Goal: Transaction & Acquisition: Complete application form

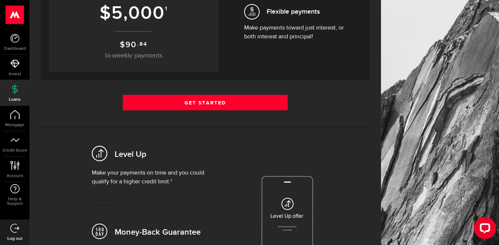
scroll to position [181, 0]
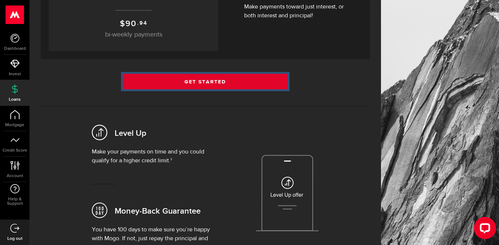
click at [221, 81] on link "Get Started" at bounding box center [205, 81] width 165 height 15
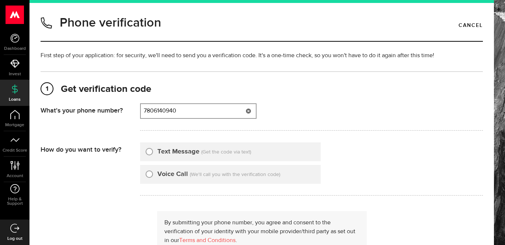
type input "7806140940"
click at [149, 152] on input "Text Message" at bounding box center [149, 150] width 7 height 7
radio input "true"
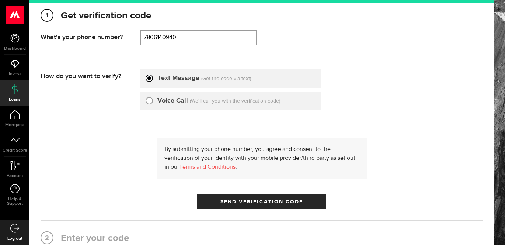
scroll to position [108, 0]
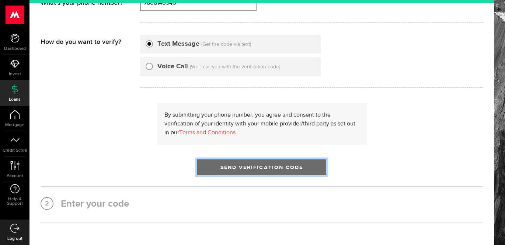
click at [270, 168] on span "Send Verification Code" at bounding box center [261, 167] width 83 height 5
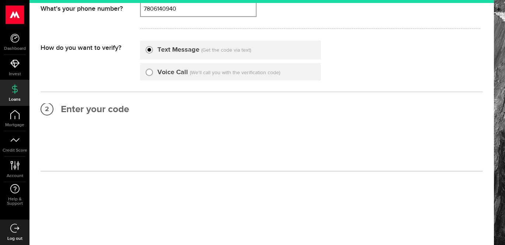
scroll to position [0, 0]
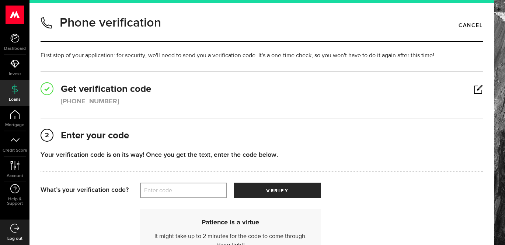
click at [161, 194] on label "Enter code" at bounding box center [183, 190] width 87 height 15
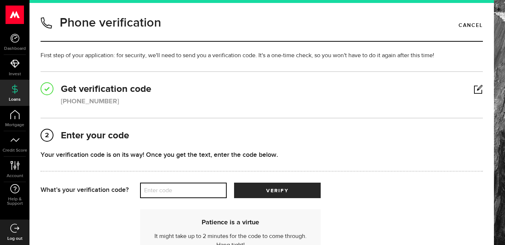
click at [161, 194] on input "Enter code" at bounding box center [183, 189] width 87 height 15
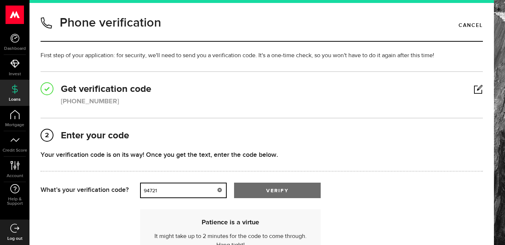
type input "94721"
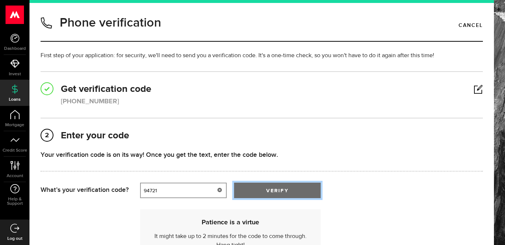
click at [273, 191] on span "submit" at bounding box center [277, 192] width 10 height 10
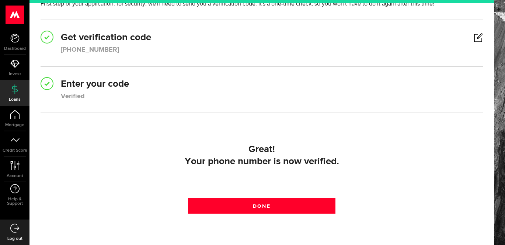
scroll to position [58, 0]
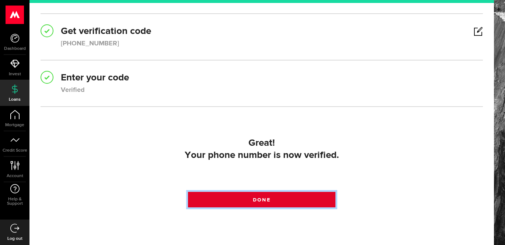
click at [255, 197] on span "Done" at bounding box center [261, 199] width 17 height 5
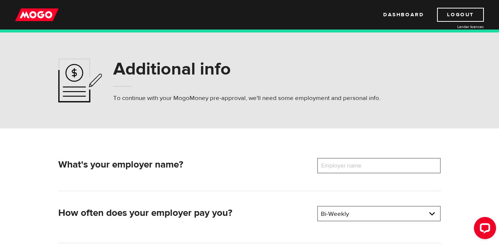
click at [324, 168] on label "Employer name" at bounding box center [346, 165] width 59 height 15
click at [324, 168] on input "Employer name" at bounding box center [378, 165] width 123 height 15
type input "Bandstra transportation"
click at [350, 209] on link at bounding box center [379, 213] width 122 height 14
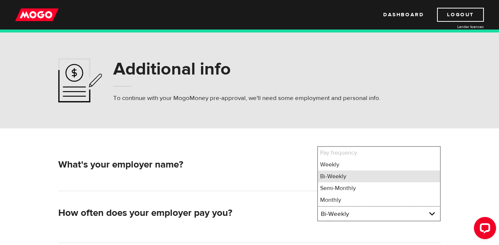
click at [339, 176] on li "Bi-Weekly" at bounding box center [379, 176] width 122 height 12
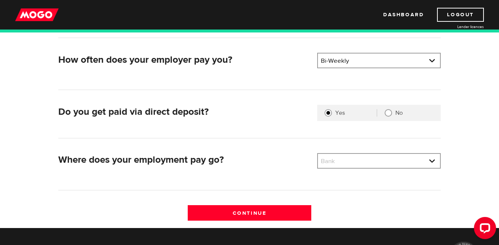
scroll to position [149, 0]
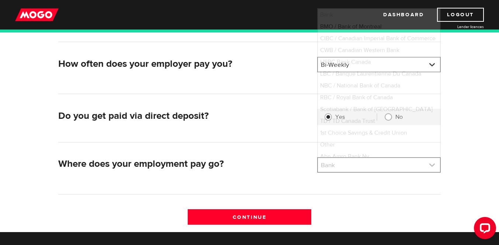
click at [382, 164] on link at bounding box center [379, 165] width 122 height 14
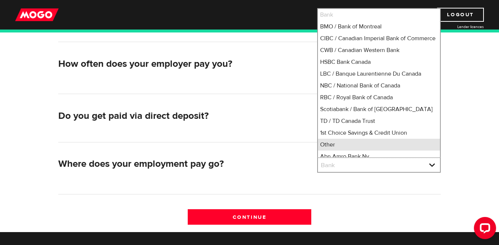
scroll to position [2, 0]
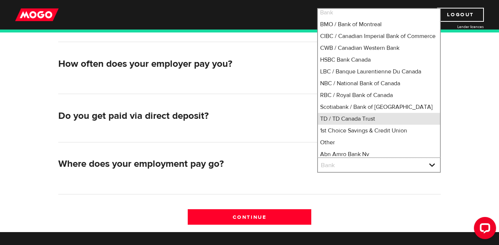
click at [358, 125] on li "TD / TD Canada Trust" at bounding box center [379, 119] width 122 height 12
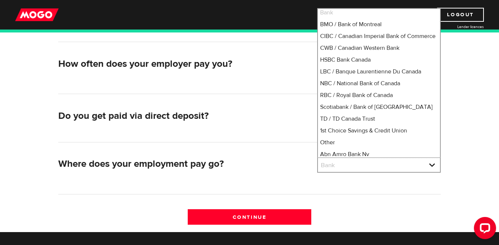
select select "9"
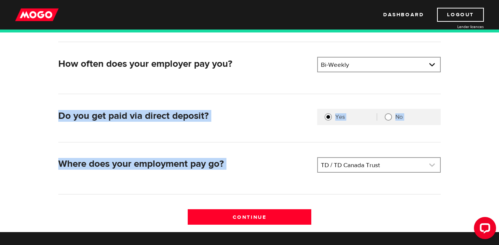
drag, startPoint x: 358, startPoint y: 129, endPoint x: 318, endPoint y: 171, distance: 57.6
click at [318, 171] on div "What's your employer name? Employer name Please enter your employer's name Band…" at bounding box center [249, 120] width 393 height 223
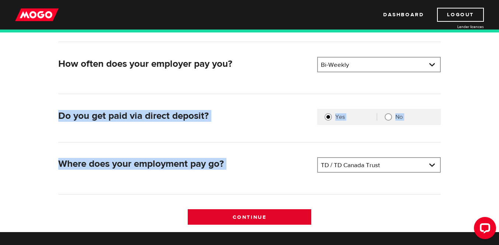
click at [282, 216] on input "Continue" at bounding box center [249, 216] width 123 height 15
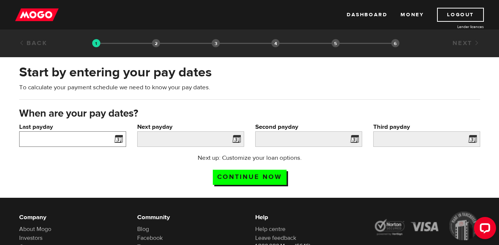
click at [92, 137] on input "Last payday" at bounding box center [72, 138] width 107 height 15
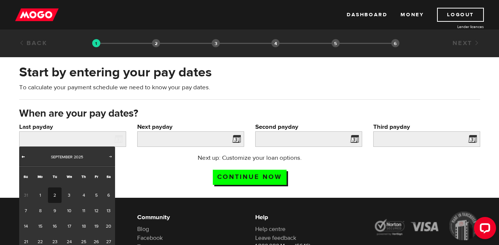
click at [24, 156] on span "Prev" at bounding box center [23, 156] width 6 height 6
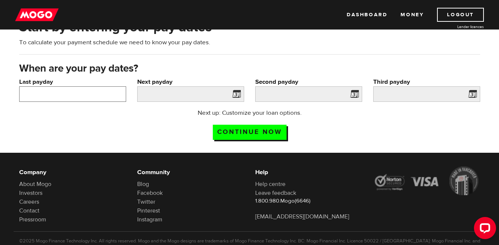
scroll to position [46, 0]
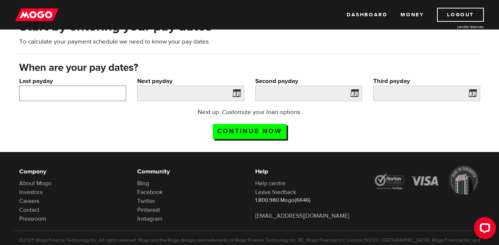
click at [81, 90] on input "Last payday" at bounding box center [72, 93] width 107 height 15
click at [31, 91] on input "Last payday" at bounding box center [72, 93] width 107 height 15
click at [115, 94] on span at bounding box center [116, 94] width 11 height 12
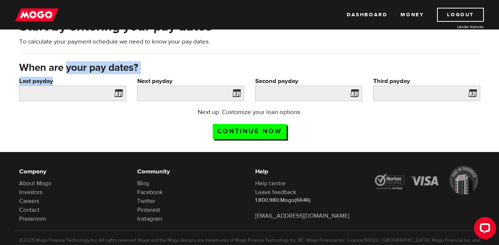
drag, startPoint x: 115, startPoint y: 94, endPoint x: 66, endPoint y: 75, distance: 52.8
click at [66, 18] on form "When are your pay dates? Last payday Please enter your last pay date. Next payd…" at bounding box center [250, 18] width 472 height 0
click at [21, 95] on input "Last payday" at bounding box center [72, 93] width 107 height 15
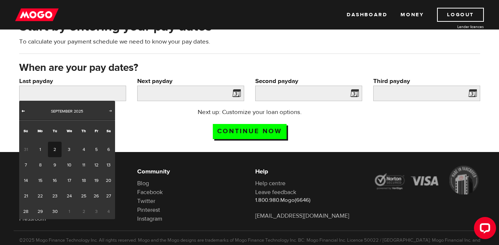
click at [22, 112] on span "Prev" at bounding box center [23, 111] width 6 height 6
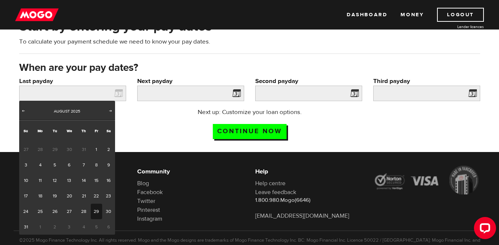
click at [94, 210] on link "29" at bounding box center [96, 210] width 11 height 15
type input "2025/08/29"
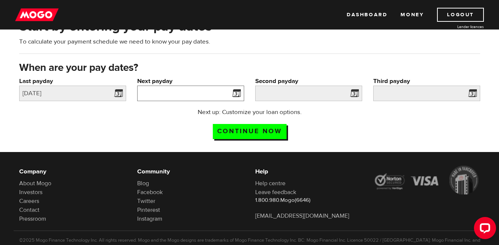
click at [153, 91] on input "Next payday" at bounding box center [190, 93] width 107 height 15
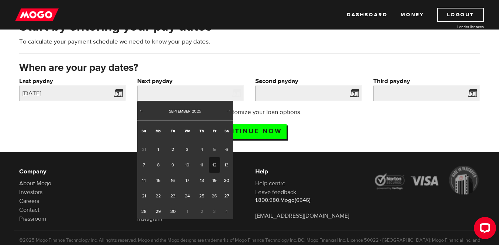
click at [215, 161] on link "12" at bounding box center [214, 164] width 11 height 15
type input "2025/09/12"
type input "2025/9/26"
type input "2025/10/10"
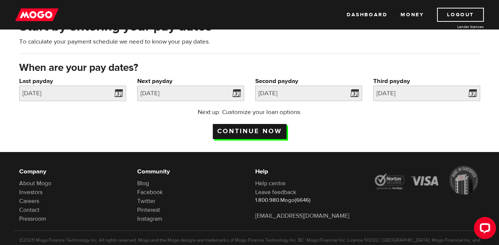
click at [278, 127] on input "Continue now" at bounding box center [250, 131] width 74 height 15
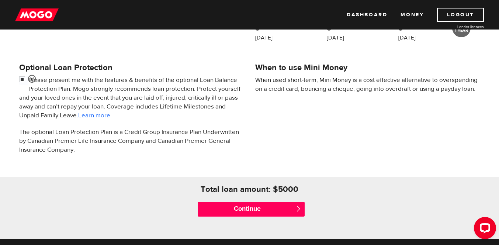
scroll to position [225, 0]
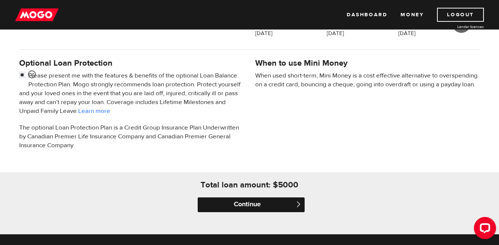
click at [262, 202] on input "Continue" at bounding box center [251, 204] width 107 height 15
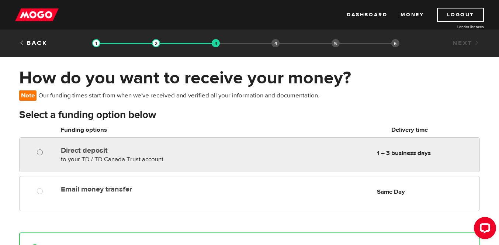
radio input "true"
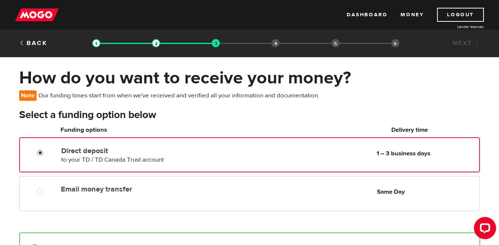
click at [40, 150] on input "Direct deposit" at bounding box center [41, 153] width 9 height 9
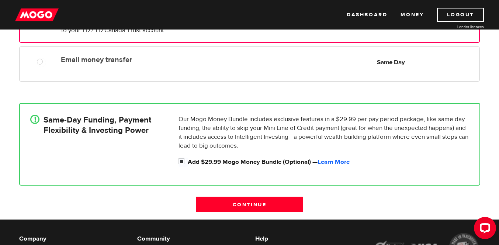
scroll to position [133, 0]
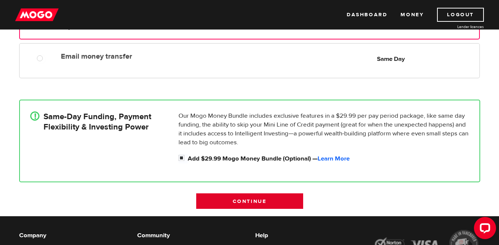
click at [251, 199] on input "Continue" at bounding box center [249, 200] width 107 height 15
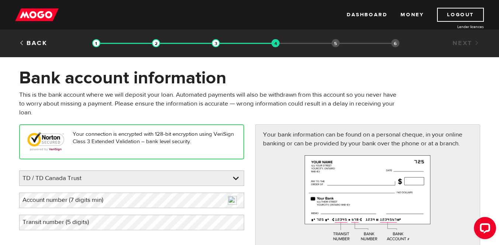
click at [71, 199] on label "Account number (7 digits min)" at bounding box center [68, 199] width 99 height 15
click at [63, 219] on div "Please enter your bank TD / TD Canada Trust BMO / Bank of Montreal CIBC / Canad…" at bounding box center [131, 200] width 225 height 60
click at [61, 221] on label "Transit number (5 digits)" at bounding box center [61, 221] width 85 height 15
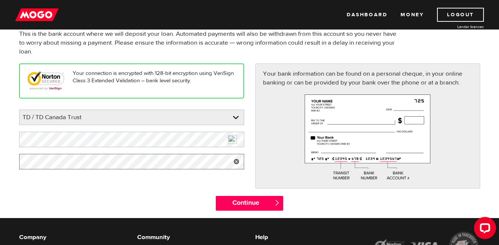
scroll to position [67, 0]
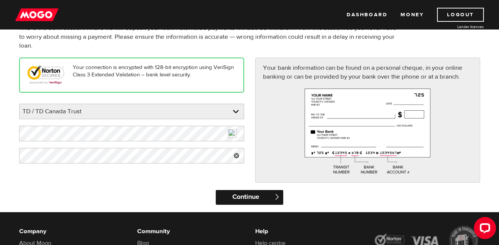
click at [250, 199] on input "Continue" at bounding box center [249, 197] width 67 height 15
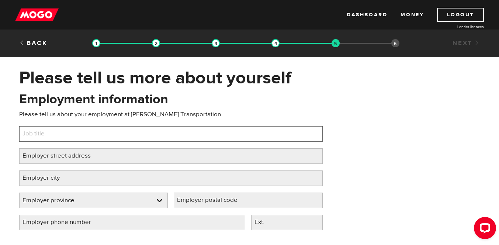
click at [93, 131] on input "Job title" at bounding box center [170, 133] width 303 height 15
type input "Driver"
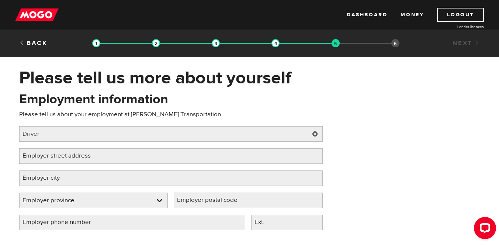
click at [32, 157] on label "Employer street address" at bounding box center [62, 155] width 87 height 15
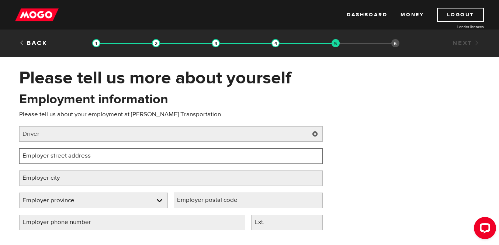
click at [32, 157] on input "Employer street address" at bounding box center [170, 155] width 303 height 15
type input "12915 151 street"
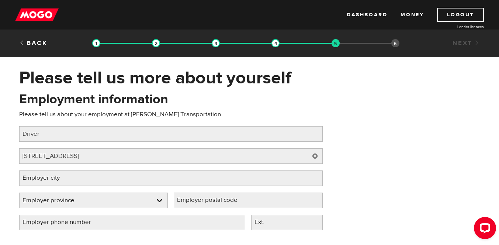
click at [26, 176] on label "Employer city" at bounding box center [47, 177] width 56 height 15
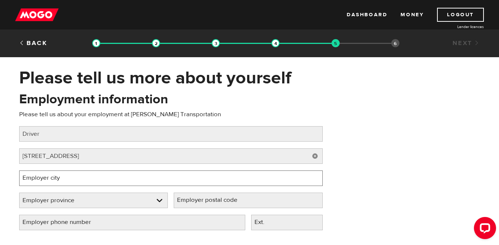
click at [26, 176] on input "Employer city" at bounding box center [170, 177] width 303 height 15
type input "Edmonton"
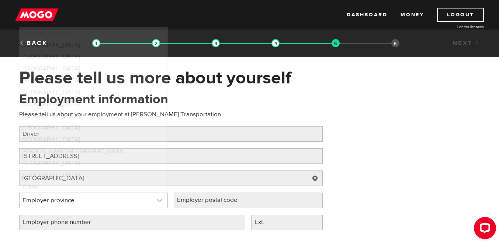
click at [133, 200] on link at bounding box center [94, 200] width 148 height 15
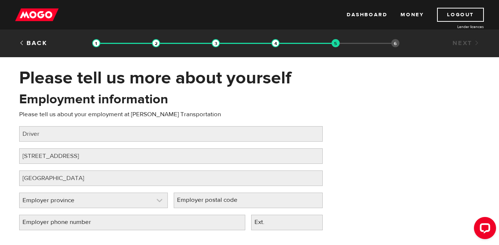
click at [154, 199] on link at bounding box center [94, 200] width 148 height 15
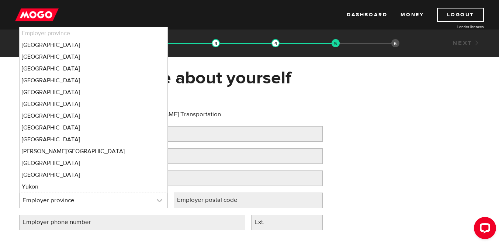
click at [154, 199] on link at bounding box center [94, 200] width 148 height 15
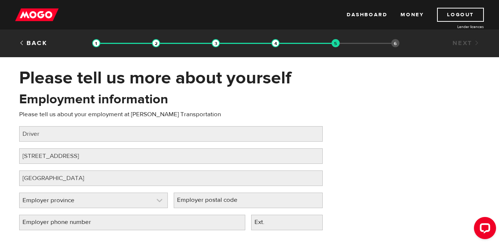
click at [158, 203] on link at bounding box center [94, 200] width 148 height 15
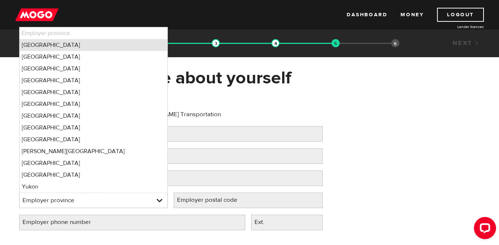
click at [35, 43] on li "Alberta" at bounding box center [94, 45] width 148 height 12
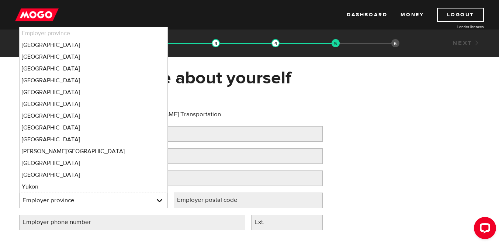
select select "AB"
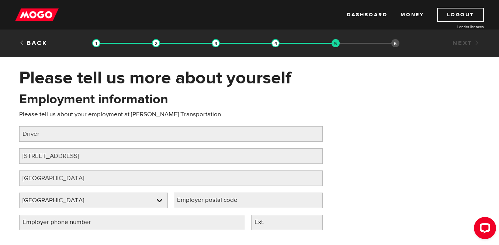
click at [220, 200] on label "Employer postal code" at bounding box center [213, 199] width 79 height 15
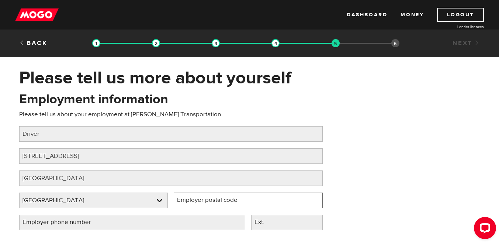
click at [220, 200] on input "Employer postal code" at bounding box center [248, 199] width 149 height 15
type input "P5V1A7"
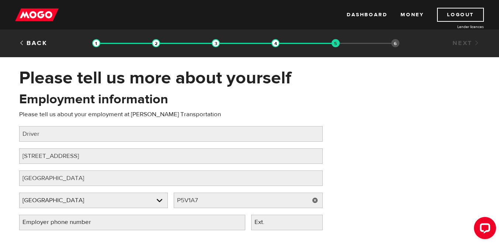
click at [101, 222] on label "Employer phone number" at bounding box center [62, 221] width 87 height 15
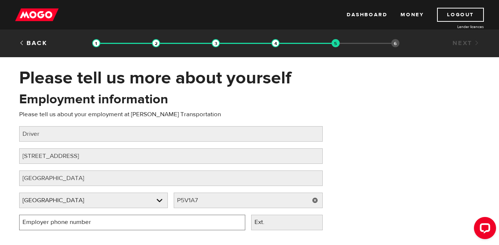
click at [101, 222] on input "Employer phone number" at bounding box center [132, 221] width 226 height 15
type input "(780) 448-9440"
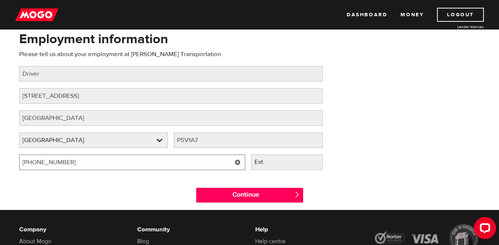
scroll to position [61, 0]
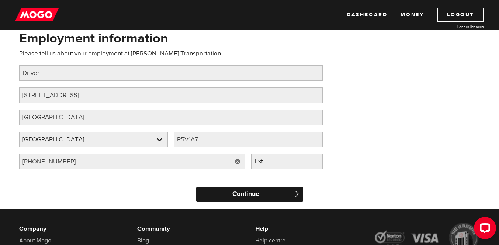
click at [243, 196] on input "Continue" at bounding box center [249, 194] width 107 height 15
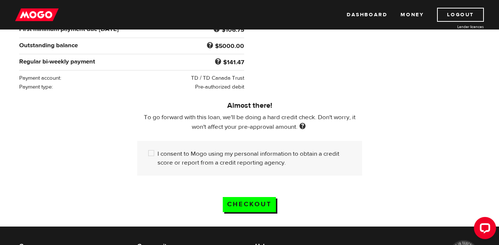
scroll to position [185, 0]
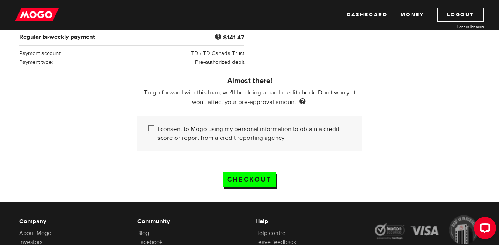
click at [151, 125] on input "I consent to Mogo using my personal information to obtain a credit score or rep…" at bounding box center [152, 129] width 9 height 9
checkbox input "true"
click at [250, 175] on input "Checkout" at bounding box center [249, 179] width 53 height 15
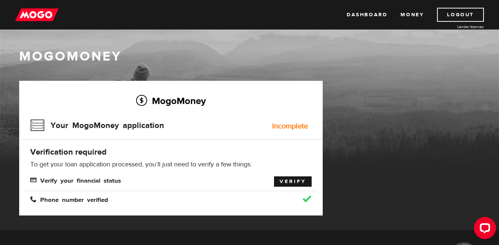
click at [283, 180] on link "Verify" at bounding box center [293, 181] width 38 height 10
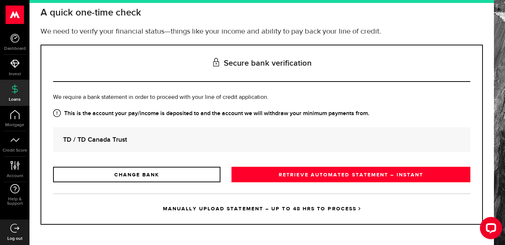
scroll to position [45, 0]
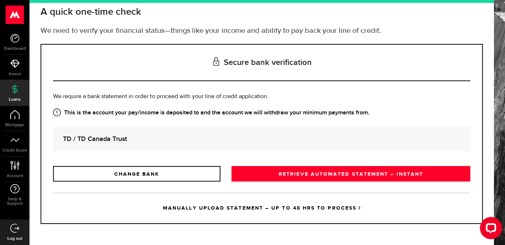
drag, startPoint x: 492, startPoint y: 213, endPoint x: 20, endPoint y: 17, distance: 510.2
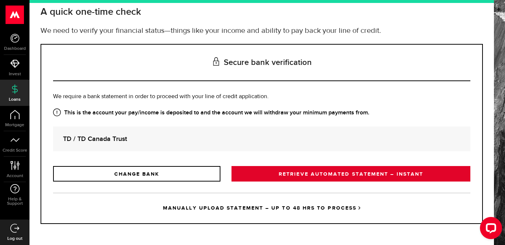
click at [405, 175] on link "RETRIEVE AUTOMATED STATEMENT – INSTANT" at bounding box center [350, 173] width 239 height 15
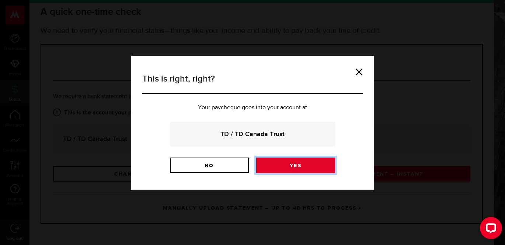
click at [321, 162] on link "Yes" at bounding box center [295, 164] width 79 height 15
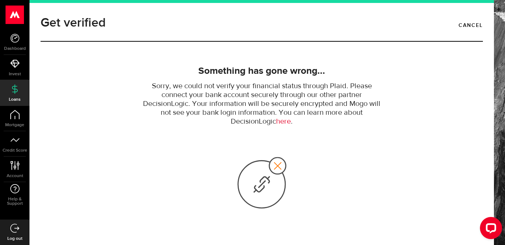
click at [279, 121] on link "here" at bounding box center [283, 122] width 15 height 8
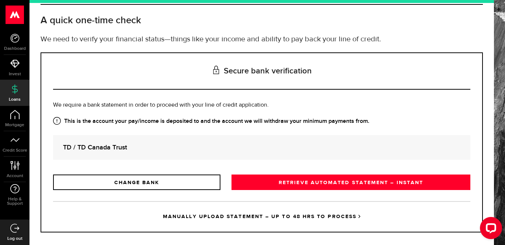
scroll to position [46, 0]
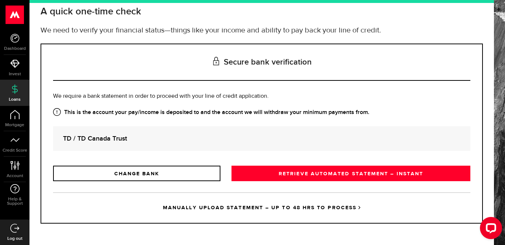
click at [247, 207] on link "MANUALLY UPLOAD STATEMENT – UP TO 48 HRS TO PROCESS" at bounding box center [261, 207] width 417 height 31
click at [0, 0] on div "Are you sure? You’ll lose the progress you've made and have to start from the b…" at bounding box center [0, 0] width 0 height 0
click at [254, 206] on link "MANUALLY UPLOAD STATEMENT – UP TO 48 HRS TO PROCESS" at bounding box center [261, 207] width 417 height 31
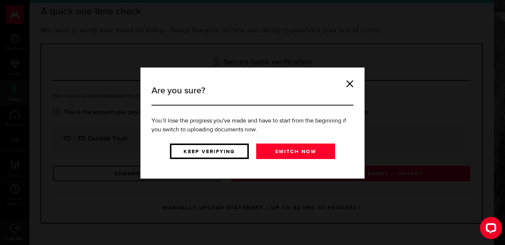
click at [203, 150] on link "Keep verifying" at bounding box center [209, 150] width 79 height 15
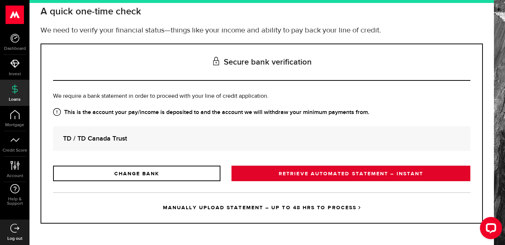
click at [296, 172] on link "RETRIEVE AUTOMATED STATEMENT – INSTANT" at bounding box center [350, 172] width 239 height 15
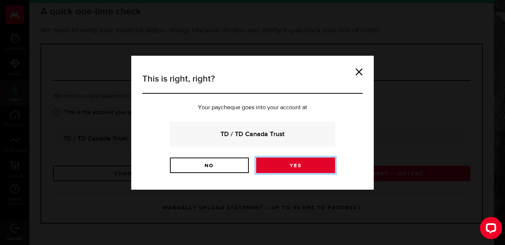
click at [295, 167] on link "Yes" at bounding box center [295, 164] width 79 height 15
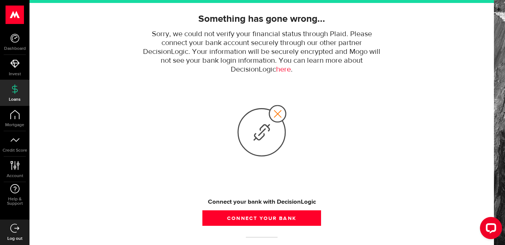
scroll to position [55, 0]
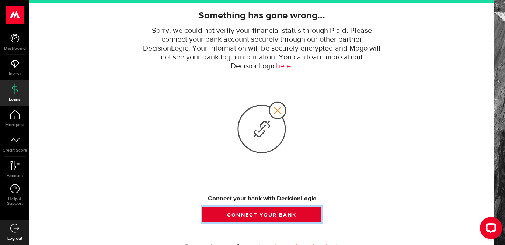
click at [282, 215] on button "Connect your bank" at bounding box center [261, 214] width 119 height 15
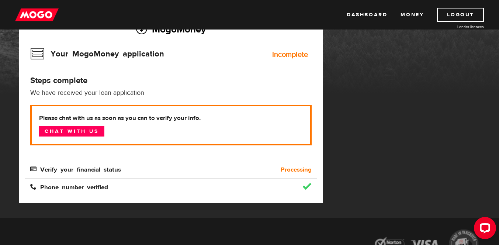
scroll to position [74, 0]
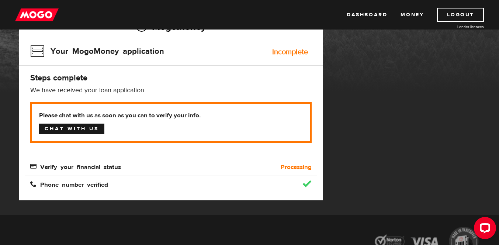
click at [71, 130] on link "Chat with us" at bounding box center [71, 128] width 65 height 10
